Goal: Task Accomplishment & Management: Check status

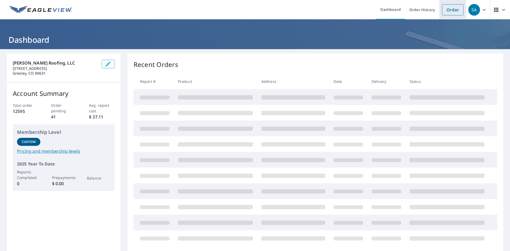
click at [452, 9] on link "Order" at bounding box center [453, 9] width 22 height 11
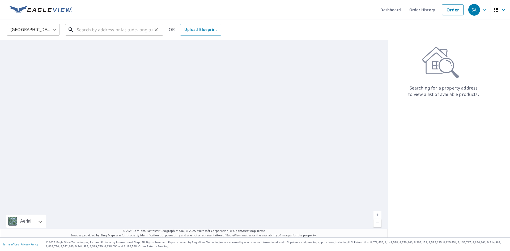
click at [106, 27] on input "text" at bounding box center [115, 29] width 76 height 15
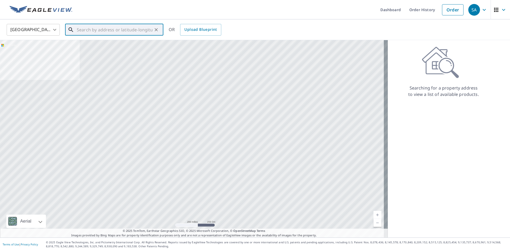
paste input "[STREET_ADDRESS]"
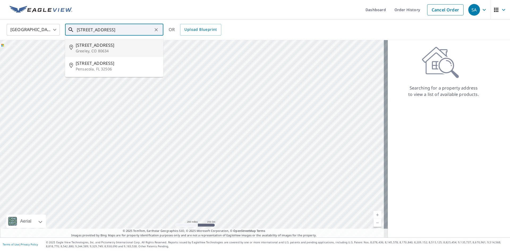
click at [102, 44] on span "[STREET_ADDRESS]" at bounding box center [117, 45] width 83 height 6
type input "[STREET_ADDRESS]"
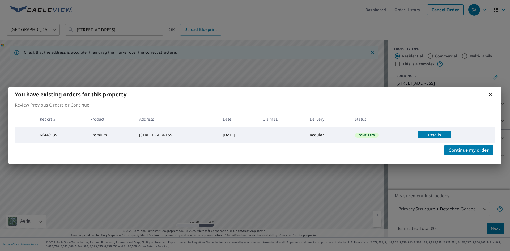
click at [448, 134] on span "Details" at bounding box center [434, 134] width 27 height 5
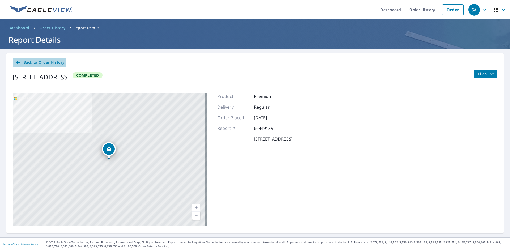
click at [39, 62] on span "Back to Order History" at bounding box center [39, 62] width 49 height 7
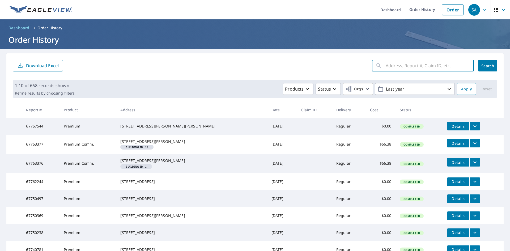
click at [410, 65] on input "text" at bounding box center [430, 65] width 88 height 15
type input "5"
paste input "[STREET_ADDRESS]"
type input "[STREET_ADDRESS]"
click button "Search" at bounding box center [487, 66] width 19 height 12
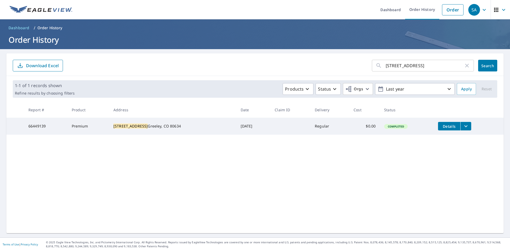
click at [461, 126] on button "filesDropdownBtn-66449139" at bounding box center [466, 126] width 11 height 9
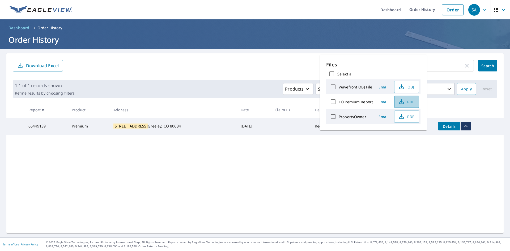
click at [405, 102] on span "PDF" at bounding box center [406, 102] width 17 height 6
